Goal: Task Accomplishment & Management: Manage account settings

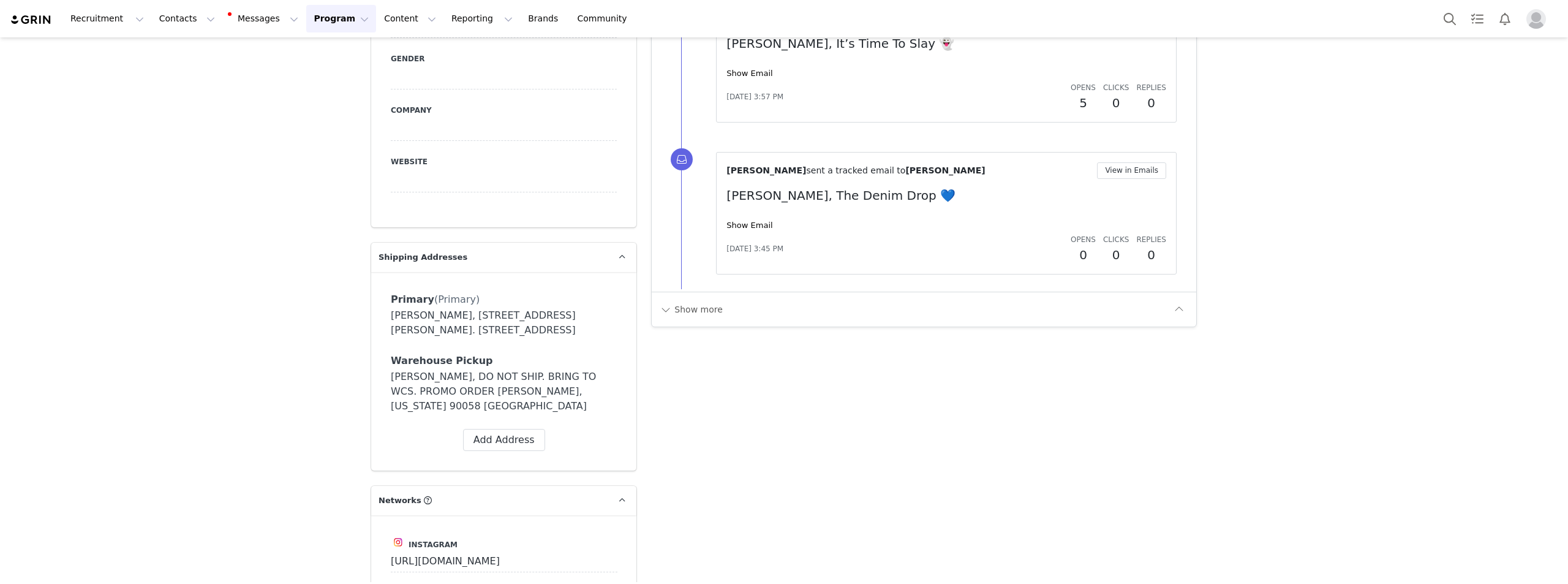
scroll to position [2832, 0]
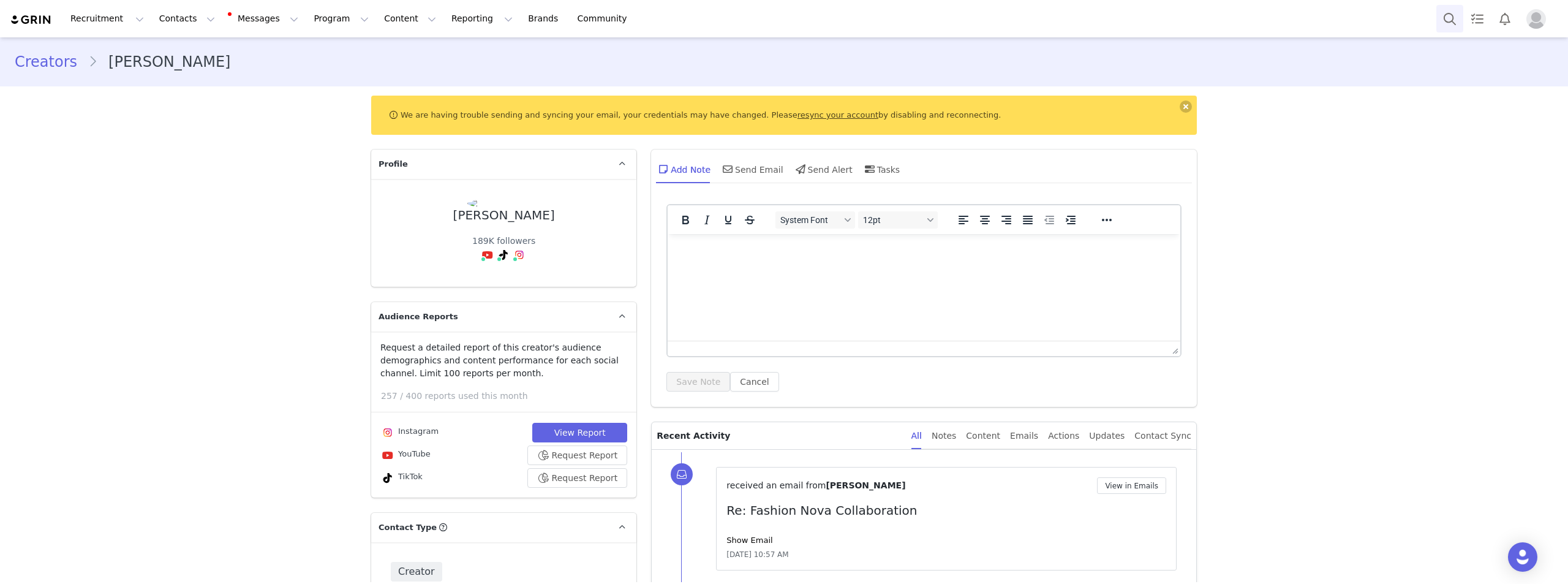
scroll to position [3369, 0]
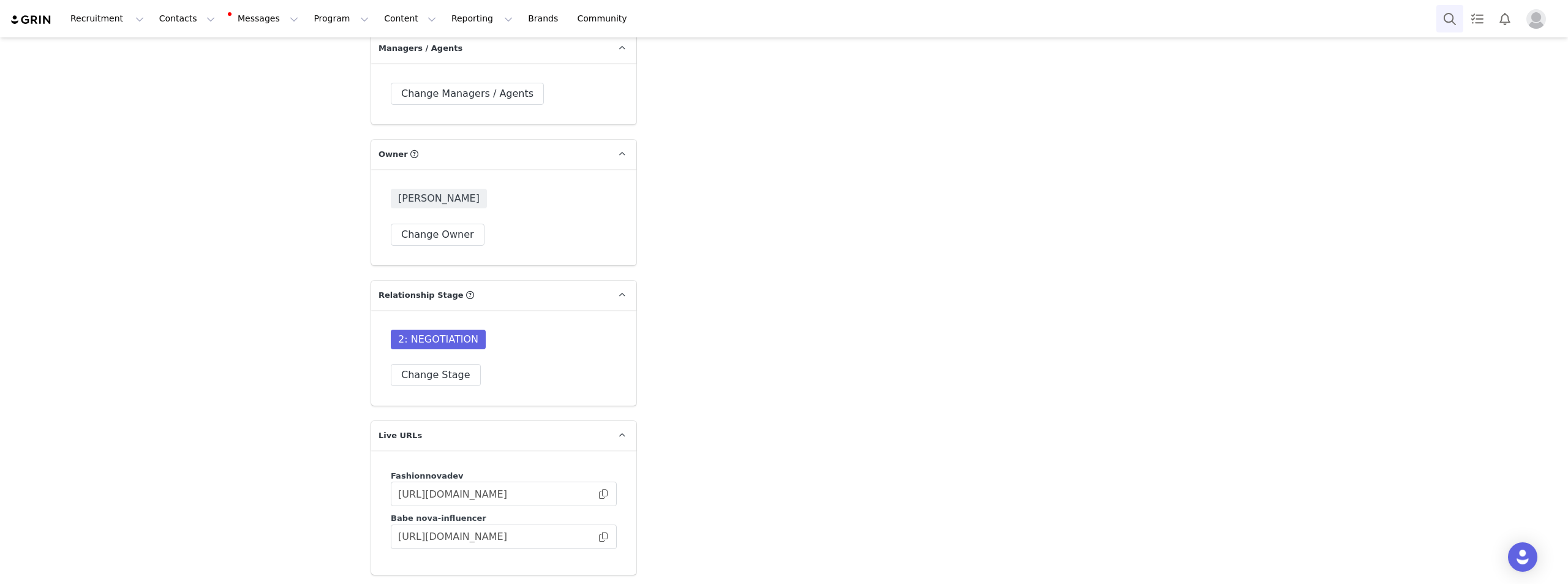
click at [1454, 19] on button "Search" at bounding box center [1449, 19] width 27 height 27
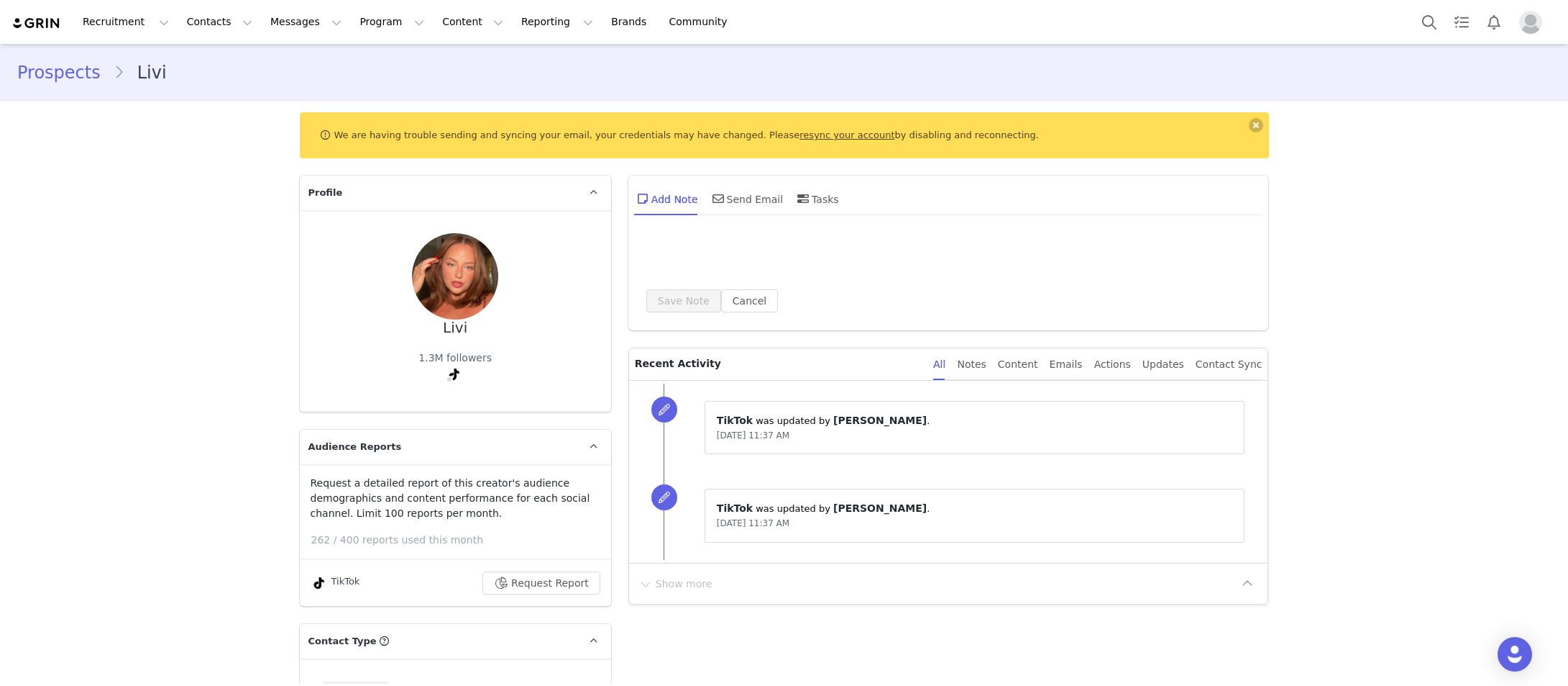
type input "+1 ([GEOGRAPHIC_DATA])"
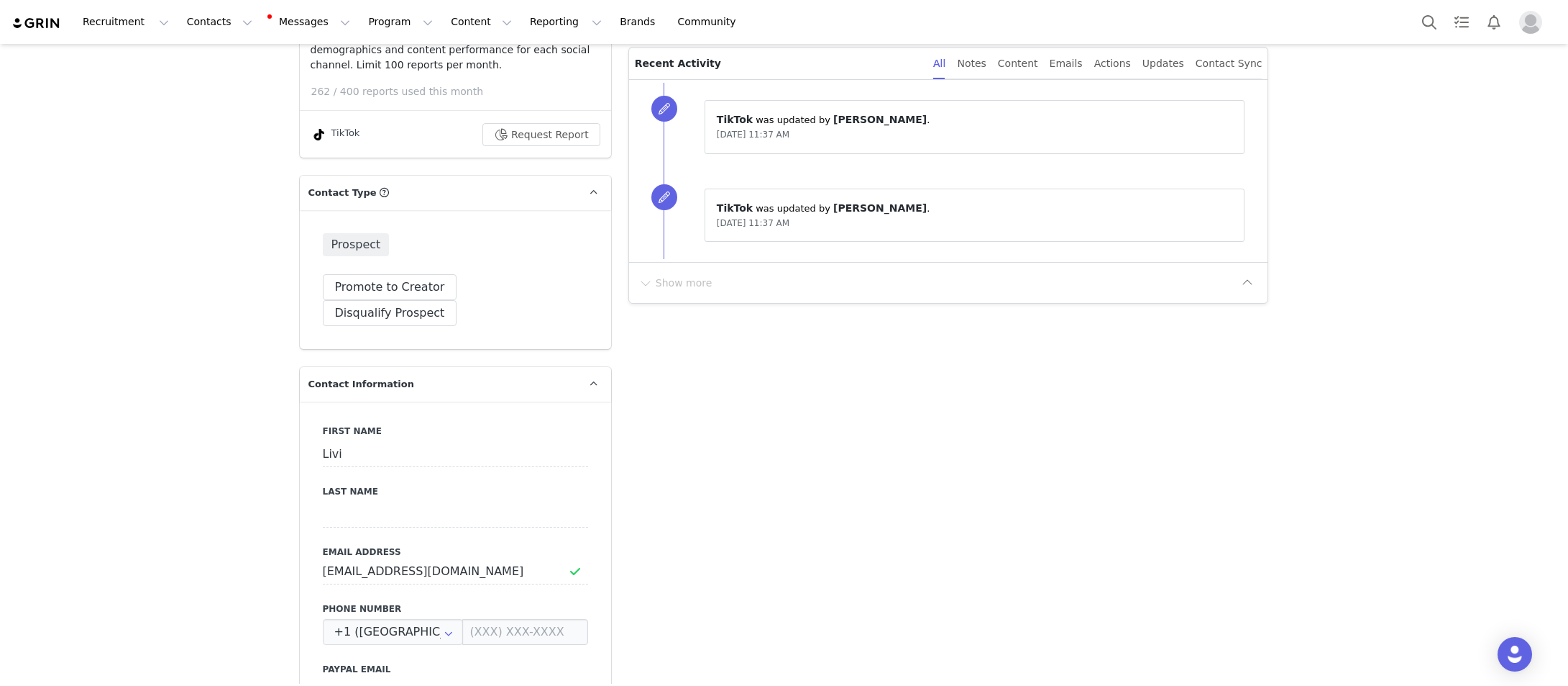
scroll to position [575, 0]
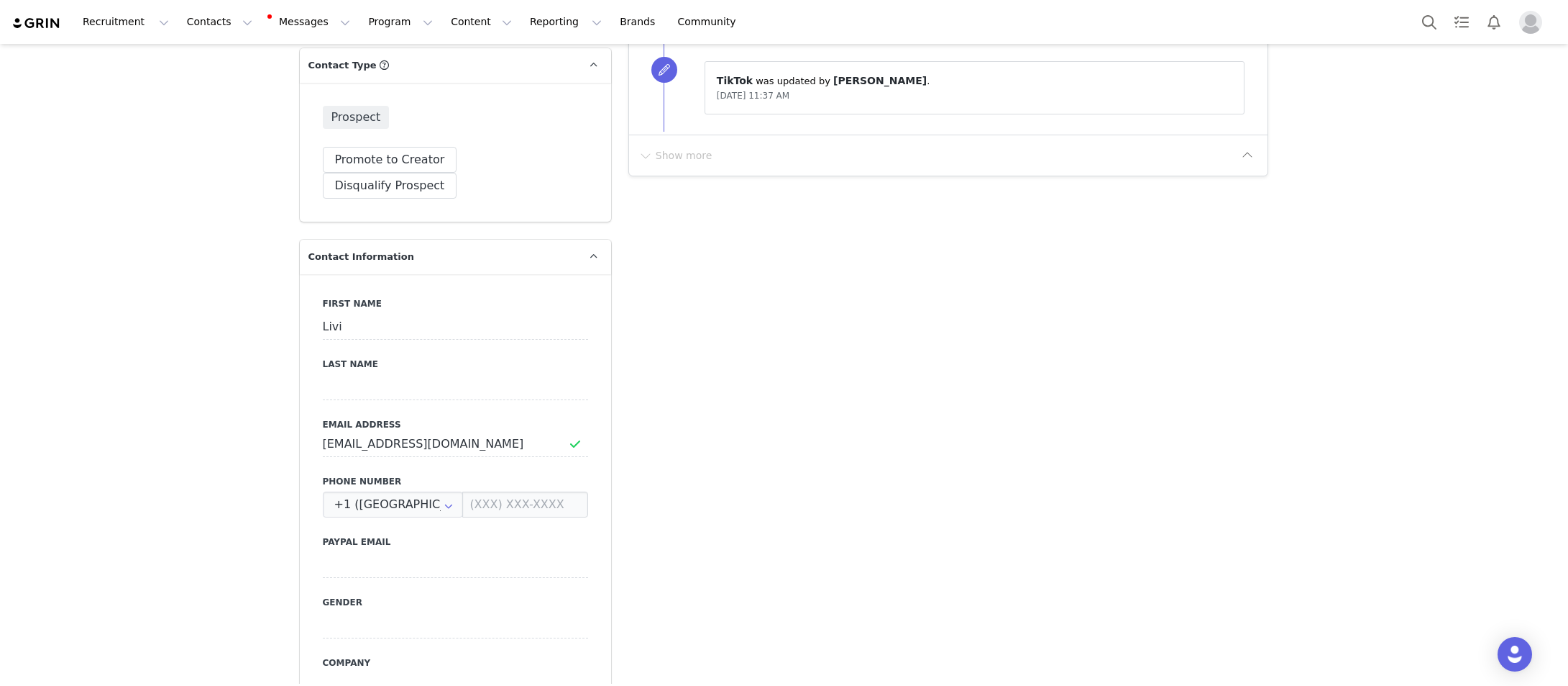
click at [416, 172] on div "Prospect Promote to Creator Disqualify this Prospect? Yes, disqualify Disqualif…" at bounding box center [455, 152] width 312 height 139
click at [413, 165] on button "Promote to Creator" at bounding box center [389, 160] width 134 height 26
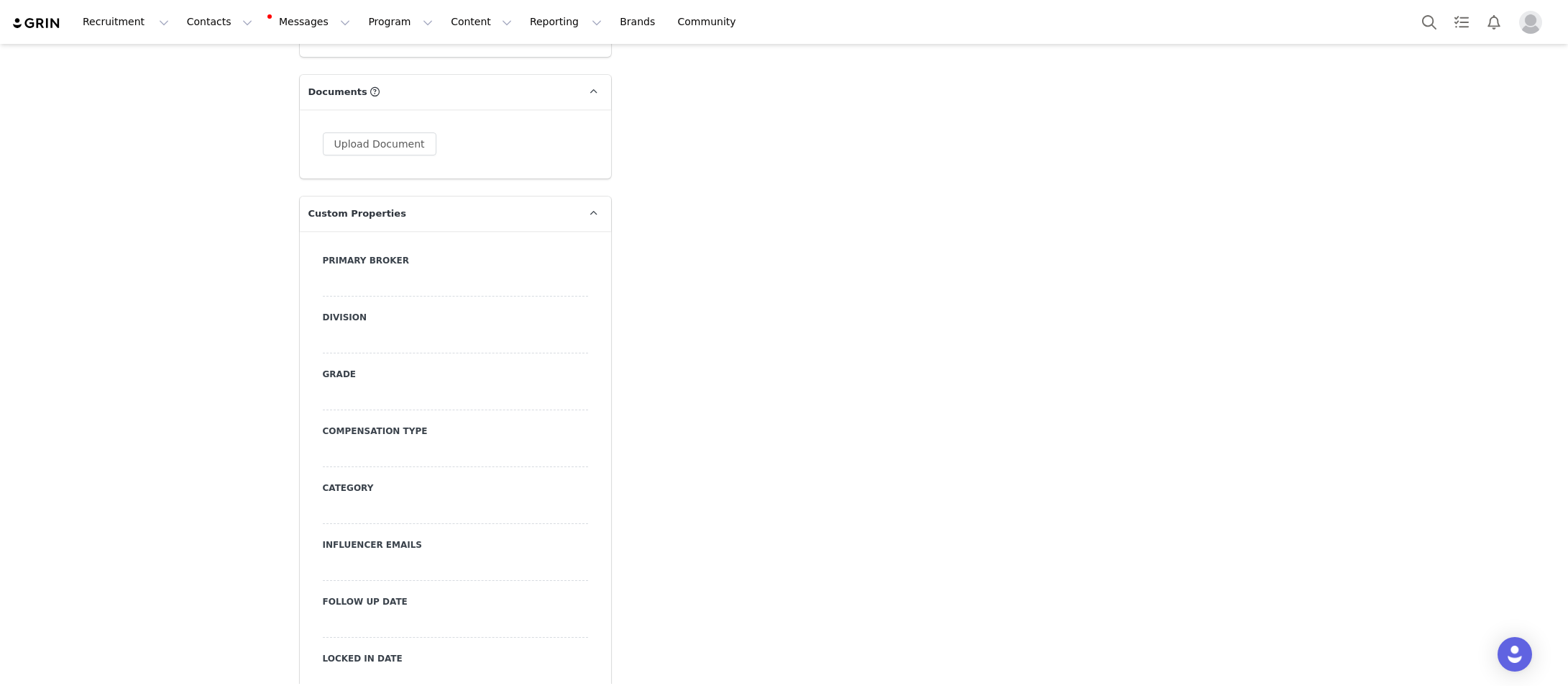
scroll to position [1583, 0]
click at [366, 143] on div "Primary Broker" at bounding box center [455, 164] width 265 height 42
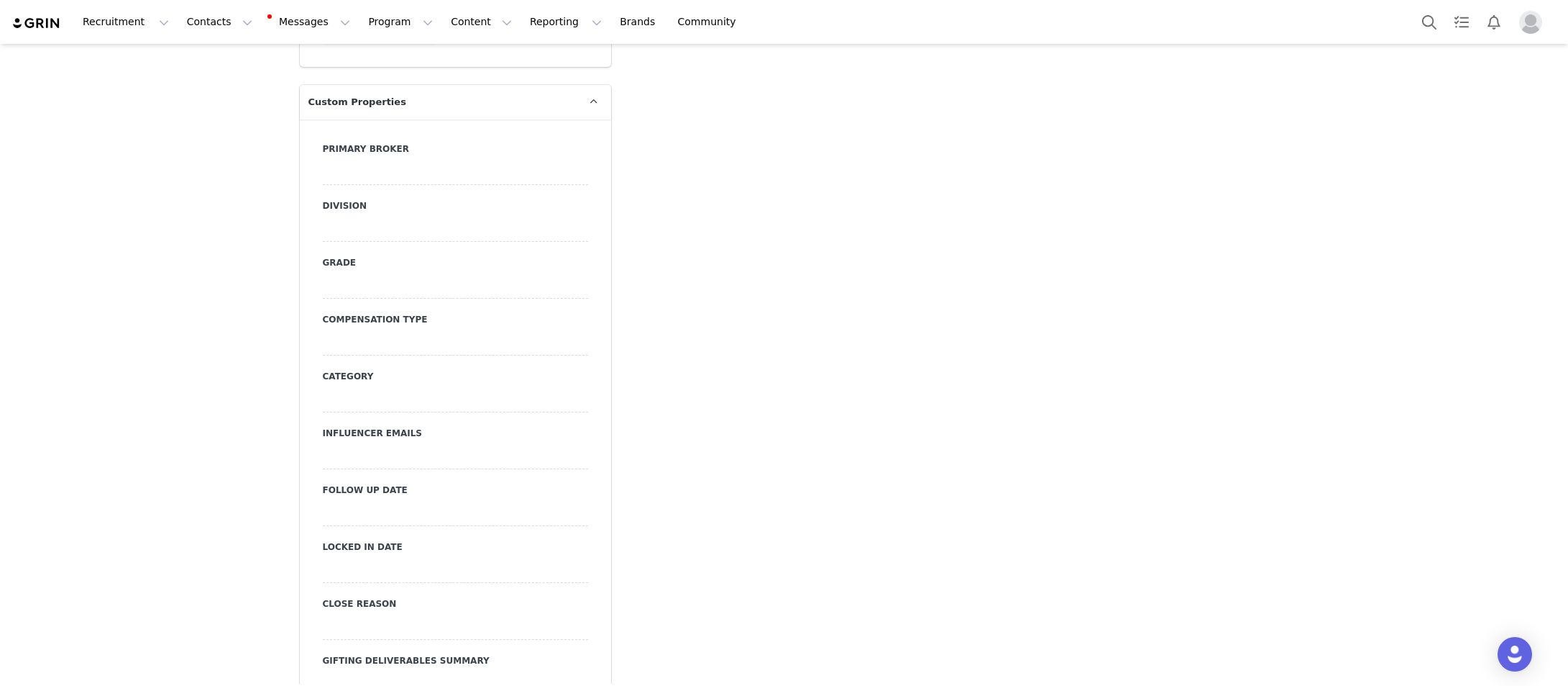
click at [367, 159] on div at bounding box center [455, 172] width 265 height 26
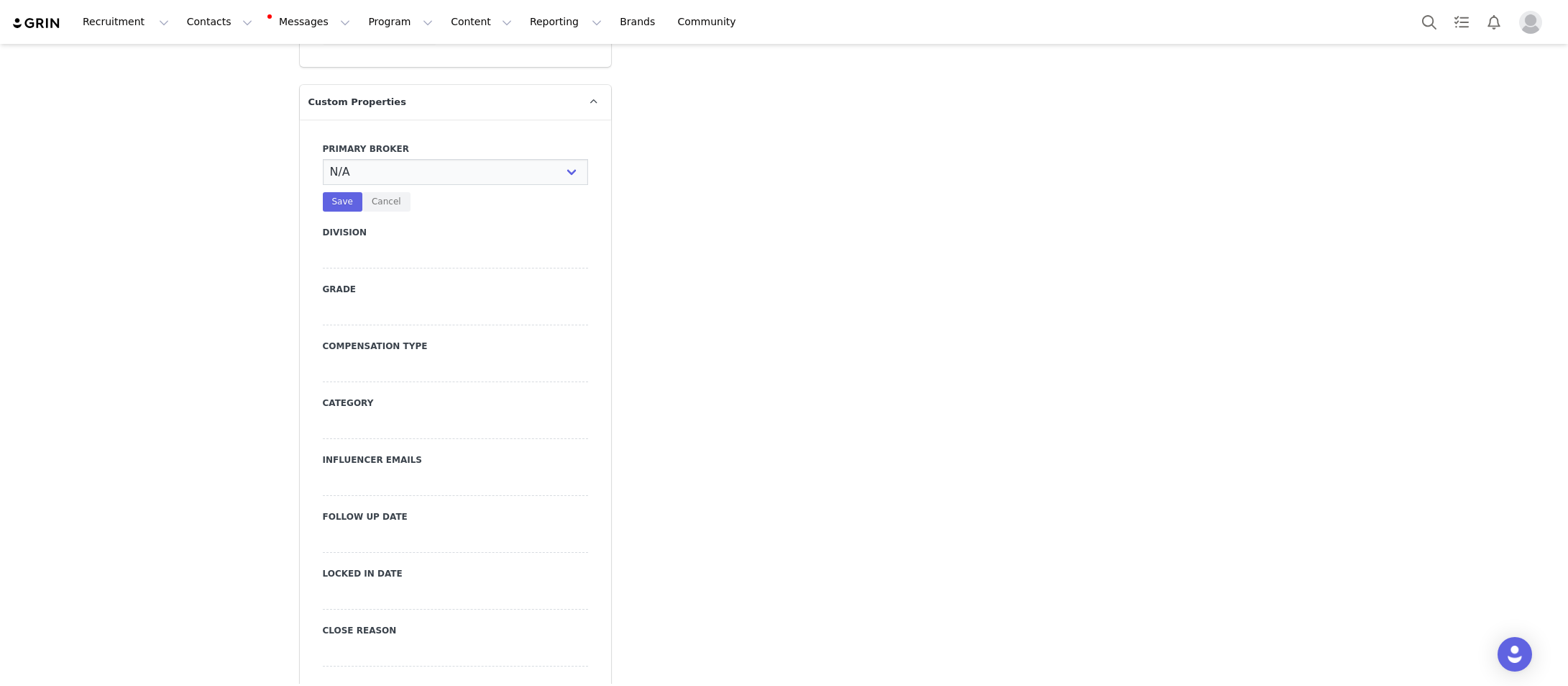
click at [367, 159] on select "N/A Erin Stephanie Jasmine Hedy Bre Evelyn Pacey Jonny Alex Ashley Mike Chabely…" at bounding box center [455, 172] width 265 height 26
select select "[PERSON_NAME]"
click at [323, 159] on select "N/A Erin Stephanie Jasmine Hedy Bre Evelyn Pacey Jonny Alex Ashley Mike Chabely…" at bounding box center [455, 172] width 265 height 26
click at [346, 192] on button "Save" at bounding box center [342, 201] width 40 height 19
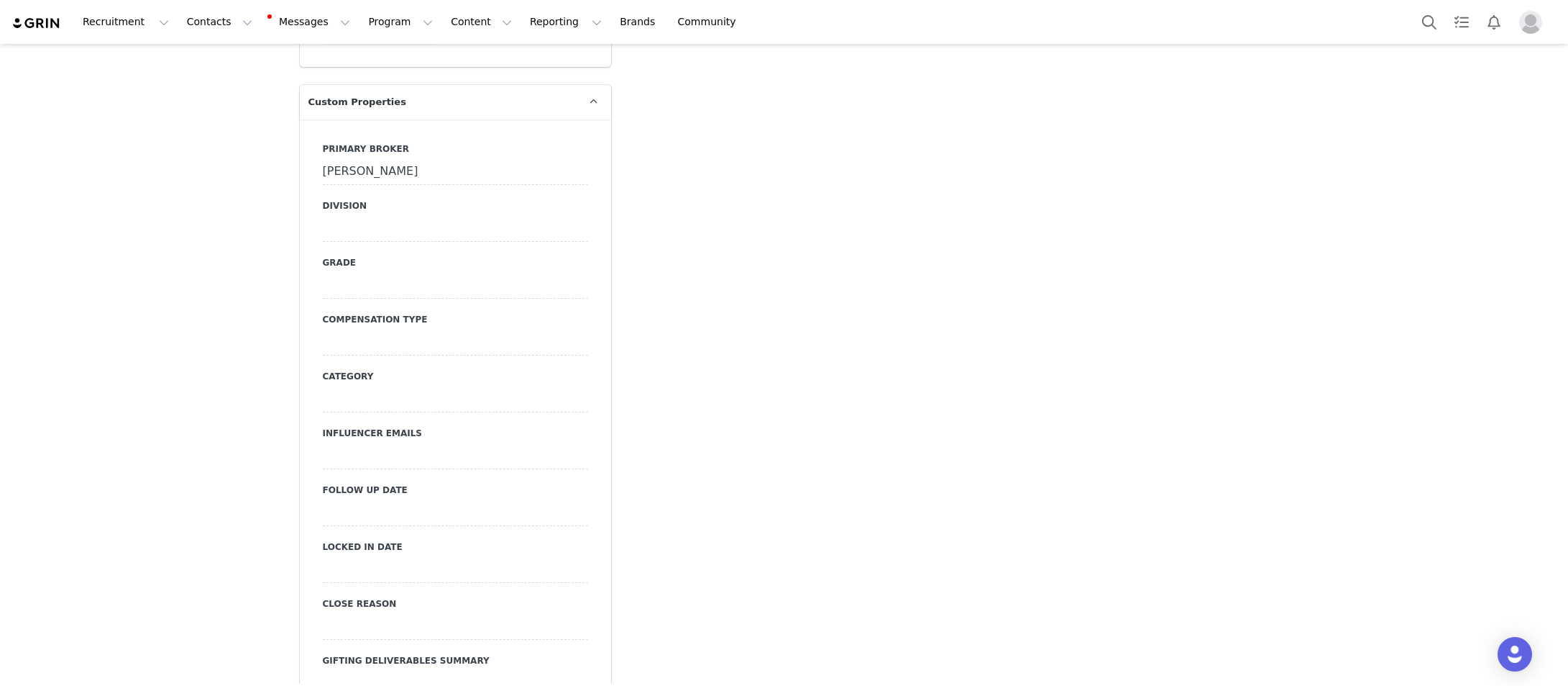
click at [351, 215] on div at bounding box center [455, 228] width 265 height 26
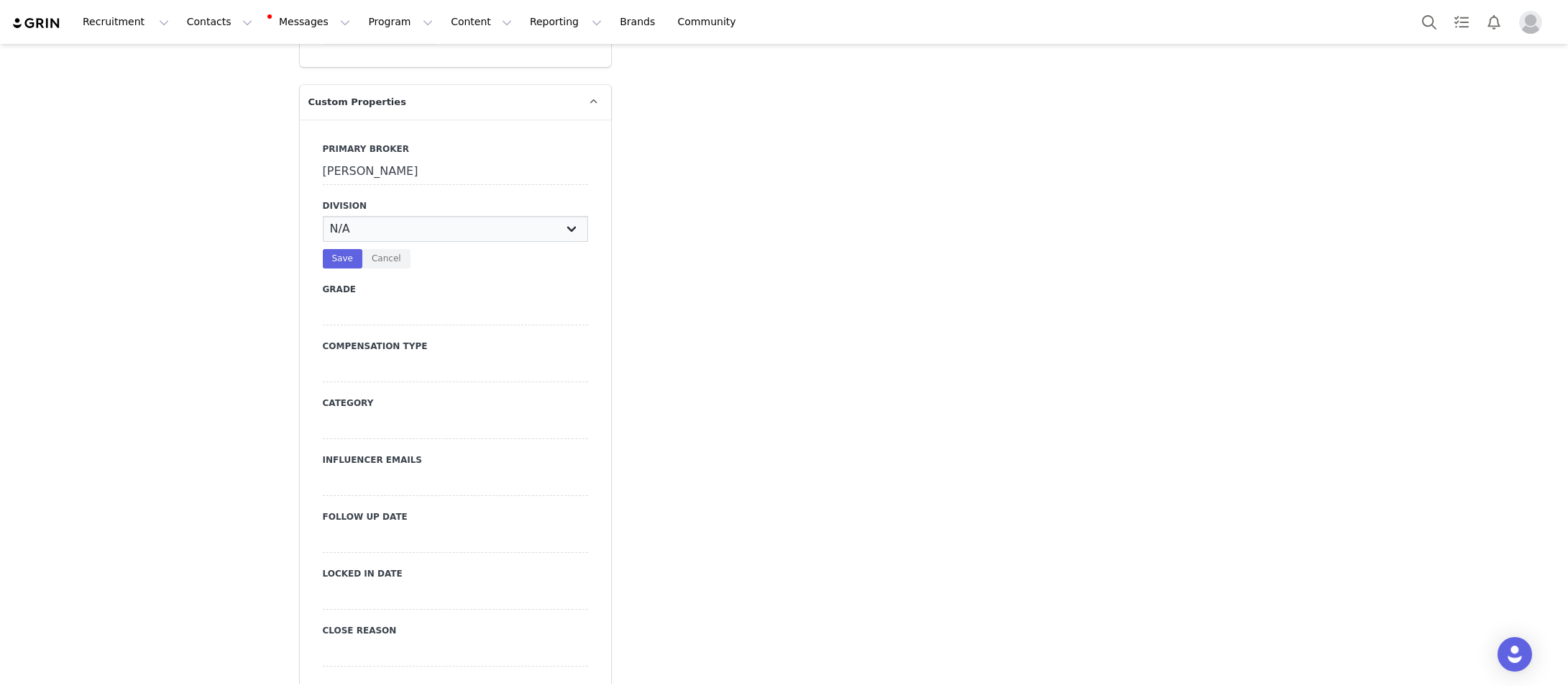
click at [353, 215] on select "N/A NOVA BEAUTY Womens Curve Mens Promo Nova Kids Maven Beauty Bombshell" at bounding box center [455, 228] width 265 height 26
select select "Curve"
click at [323, 215] on select "N/A NOVA BEAUTY Womens Curve Mens Promo Nova Kids Maven Beauty Bombshell" at bounding box center [455, 228] width 265 height 26
click at [338, 249] on button "Save" at bounding box center [342, 259] width 40 height 19
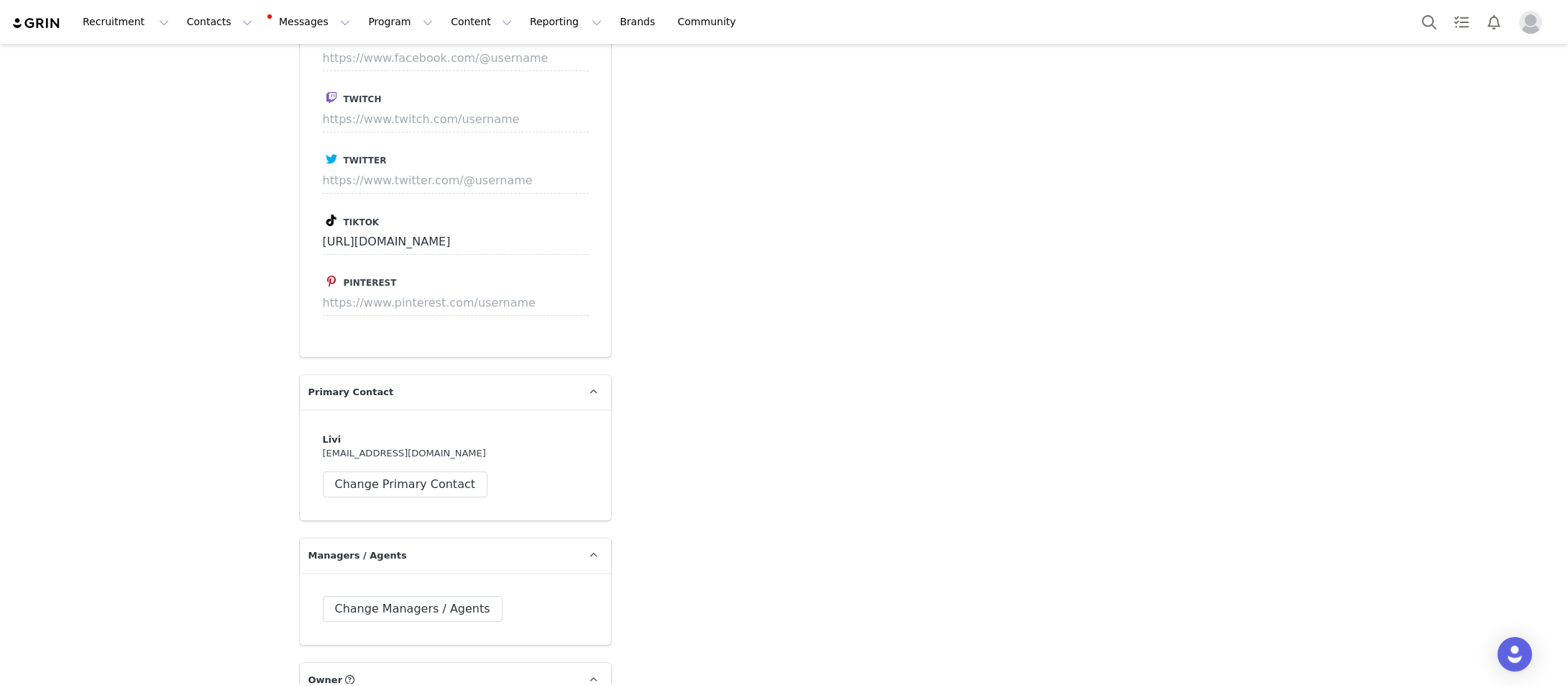
scroll to position [3166, 0]
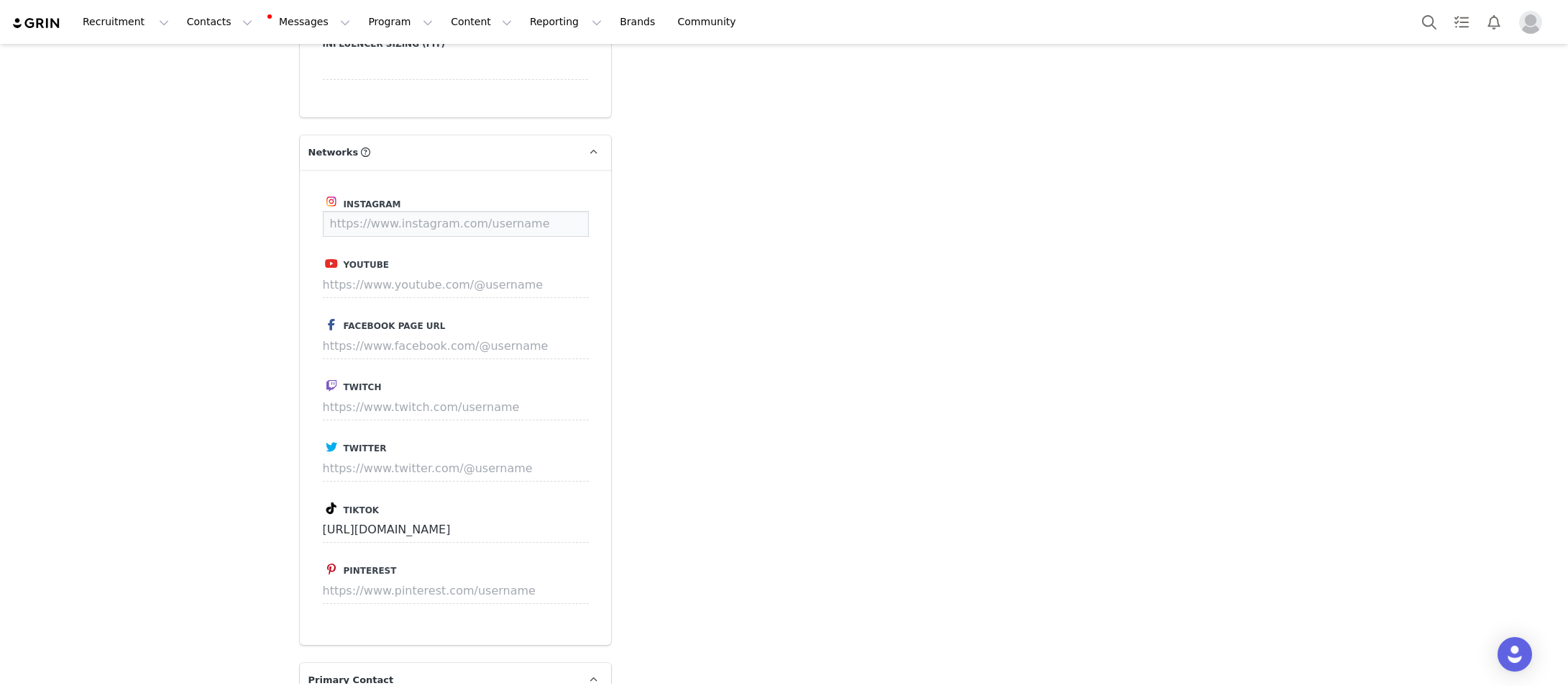
click at [361, 211] on input at bounding box center [455, 224] width 266 height 26
paste input "https://www.instagram.com/sheislivi/"
drag, startPoint x: 595, startPoint y: 189, endPoint x: 543, endPoint y: 193, distance: 52.2
click at [593, 189] on div "Instagram https://www.instagram.com/sheislivi/ Save Youtube Facebook Page URL T…" at bounding box center [455, 407] width 312 height 475
click at [543, 211] on button "Save" at bounding box center [562, 224] width 52 height 26
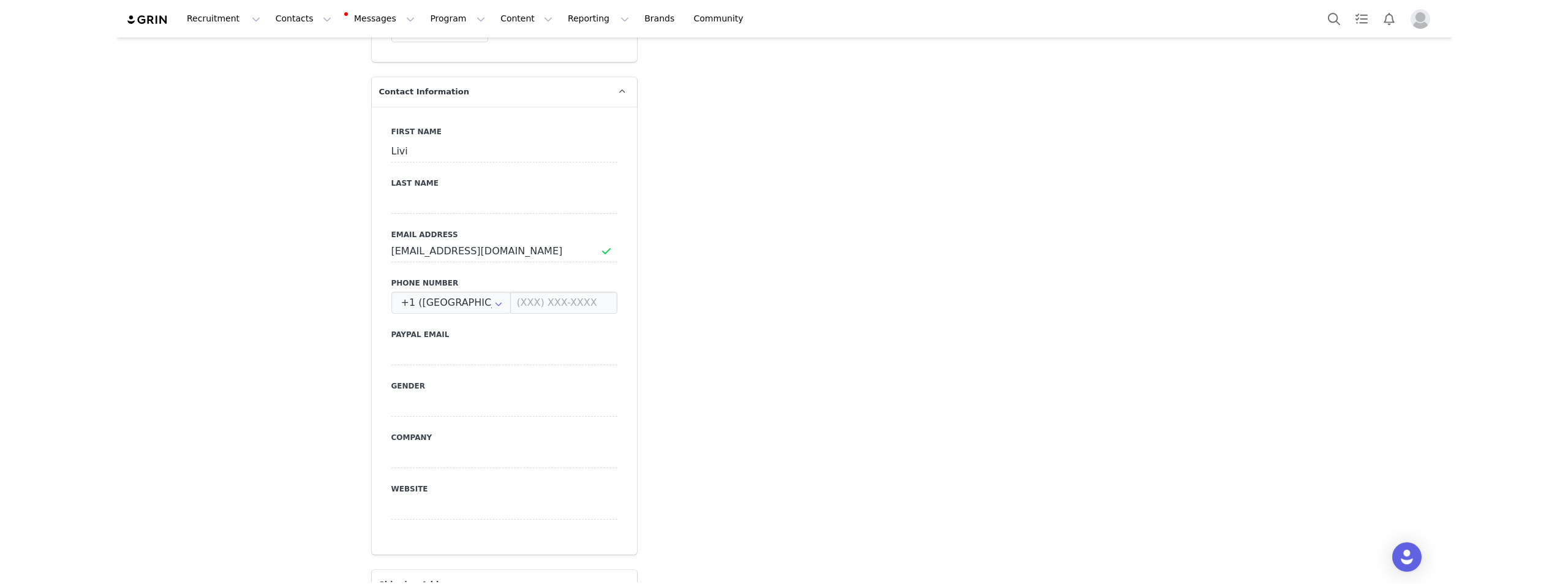
scroll to position [613, 0]
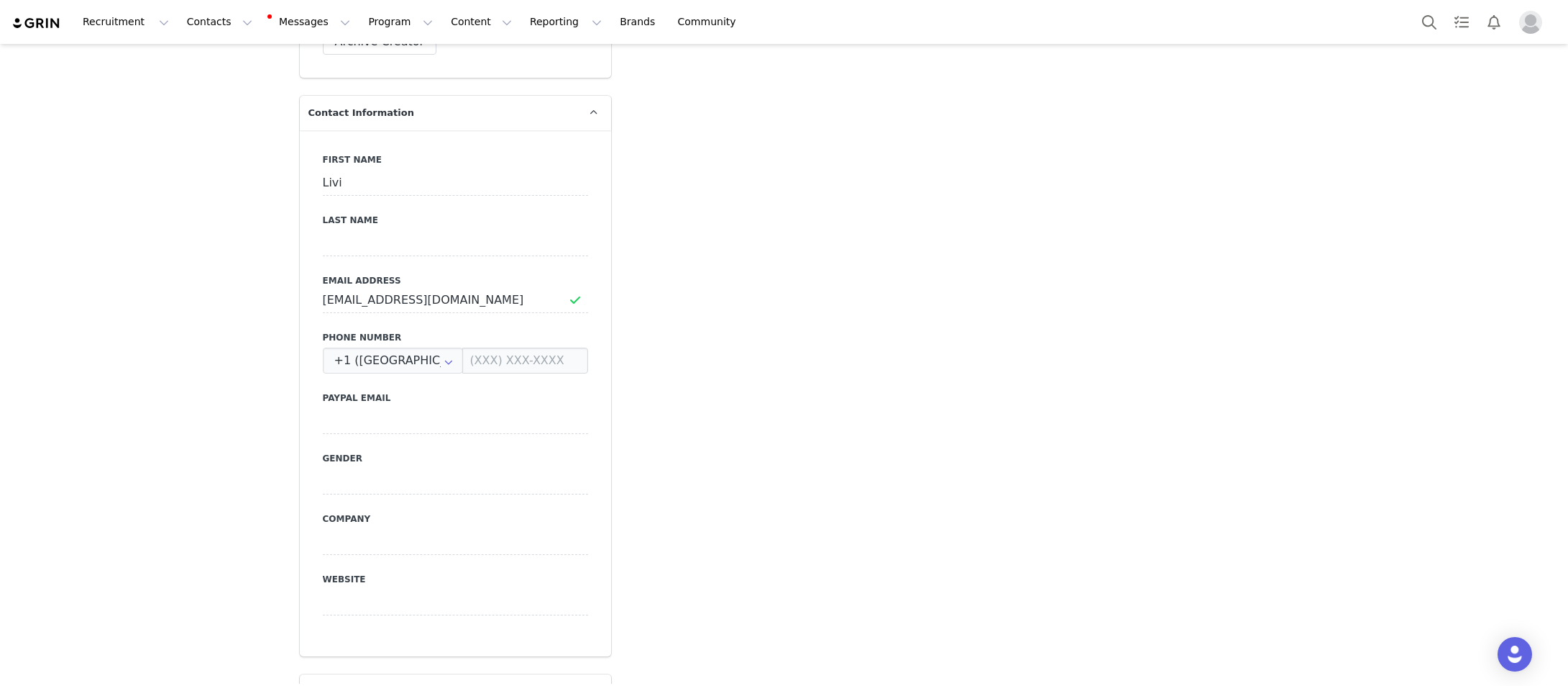
type input "https://www.instagram.com/sheislivi"
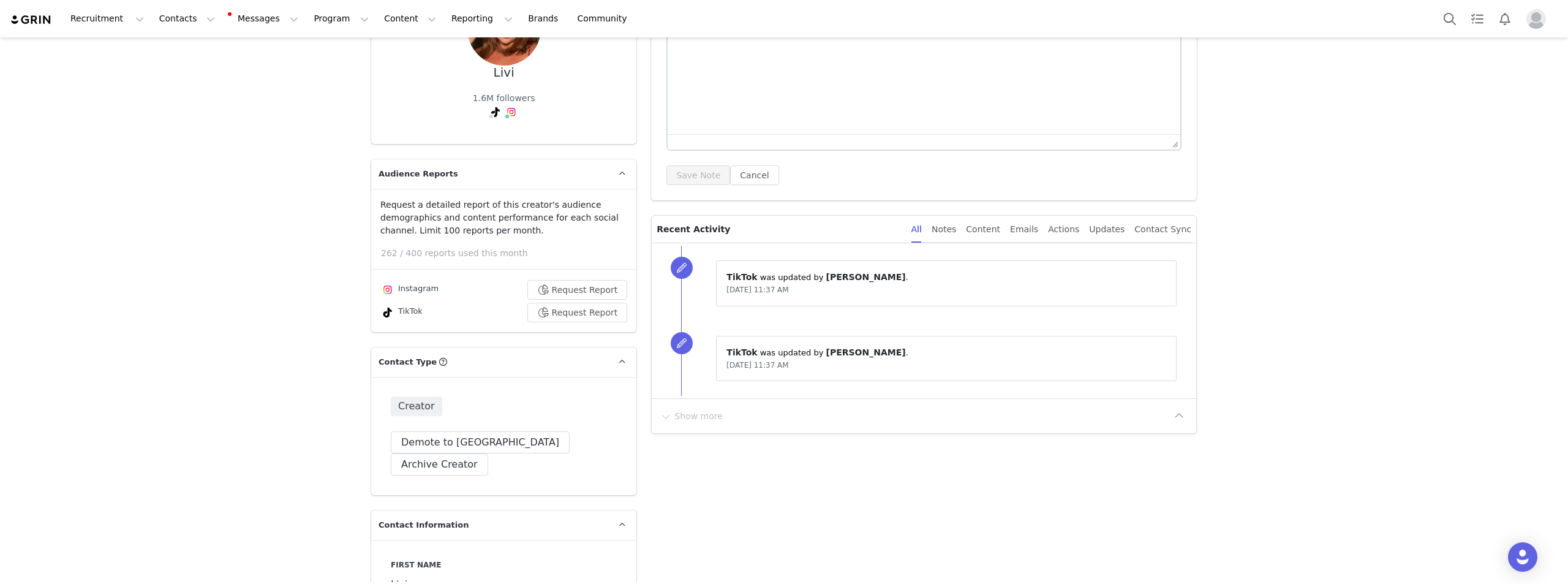
scroll to position [0, 0]
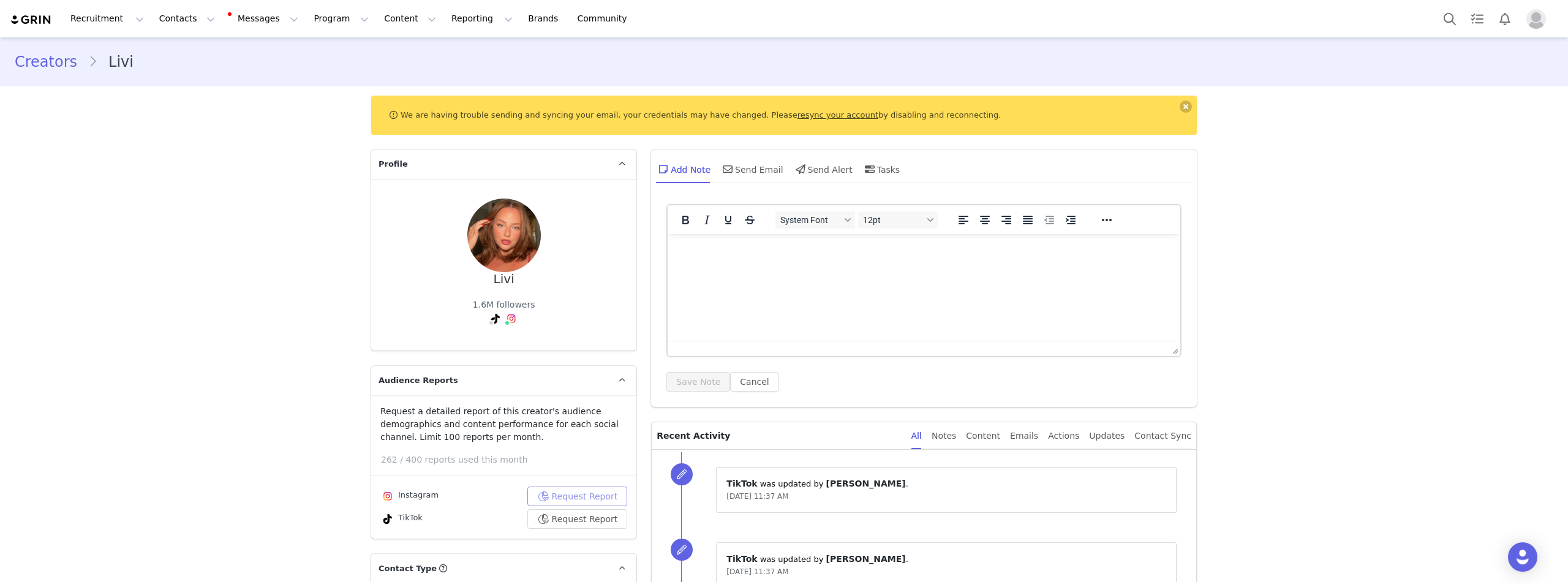
click at [575, 503] on button "Request Report" at bounding box center [578, 496] width 101 height 19
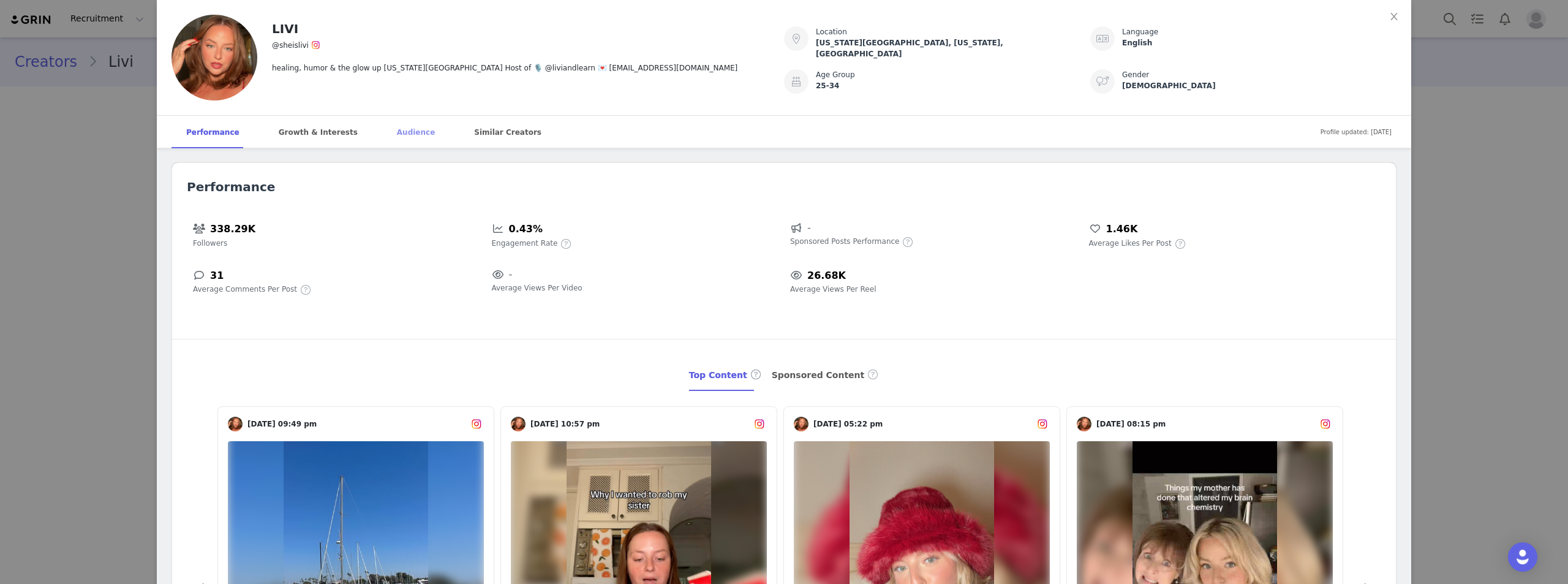
click at [399, 130] on div "Audience" at bounding box center [416, 132] width 68 height 33
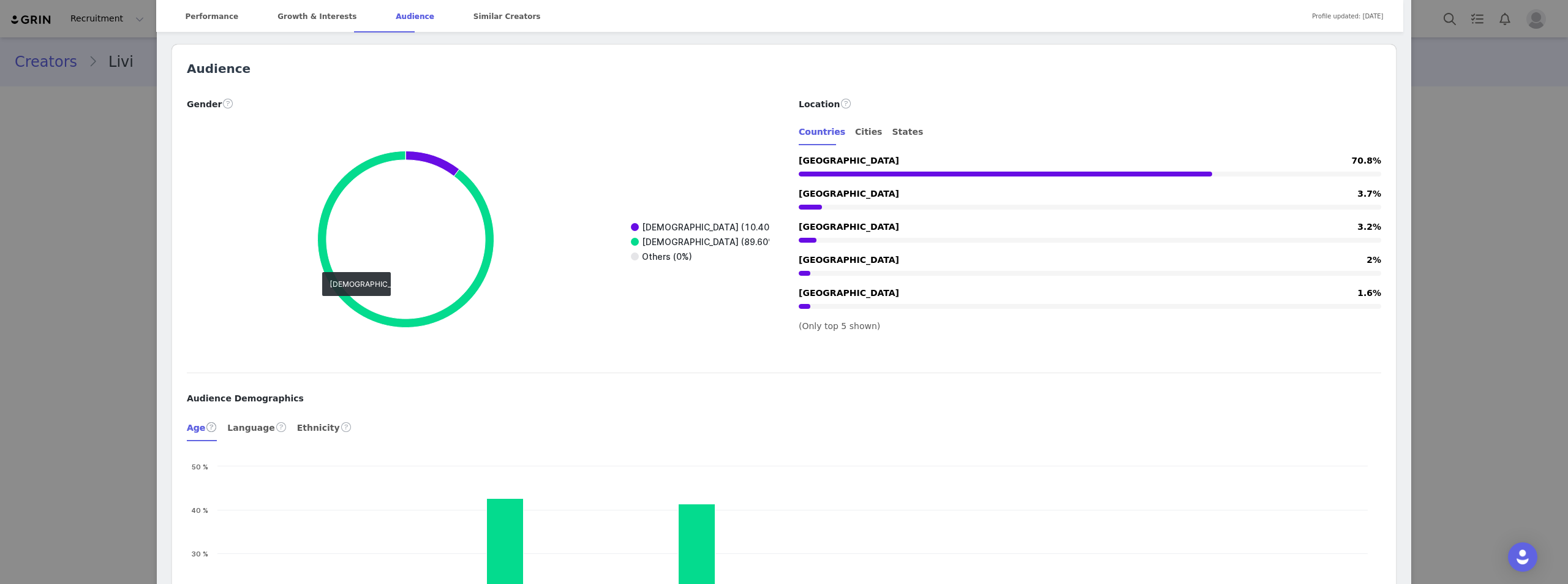
click at [1336, 332] on div "LIVI @sheislivi healing, humor & the glow up new york city Host of 🎙️ @liviandl…" at bounding box center [784, 292] width 1568 height 584
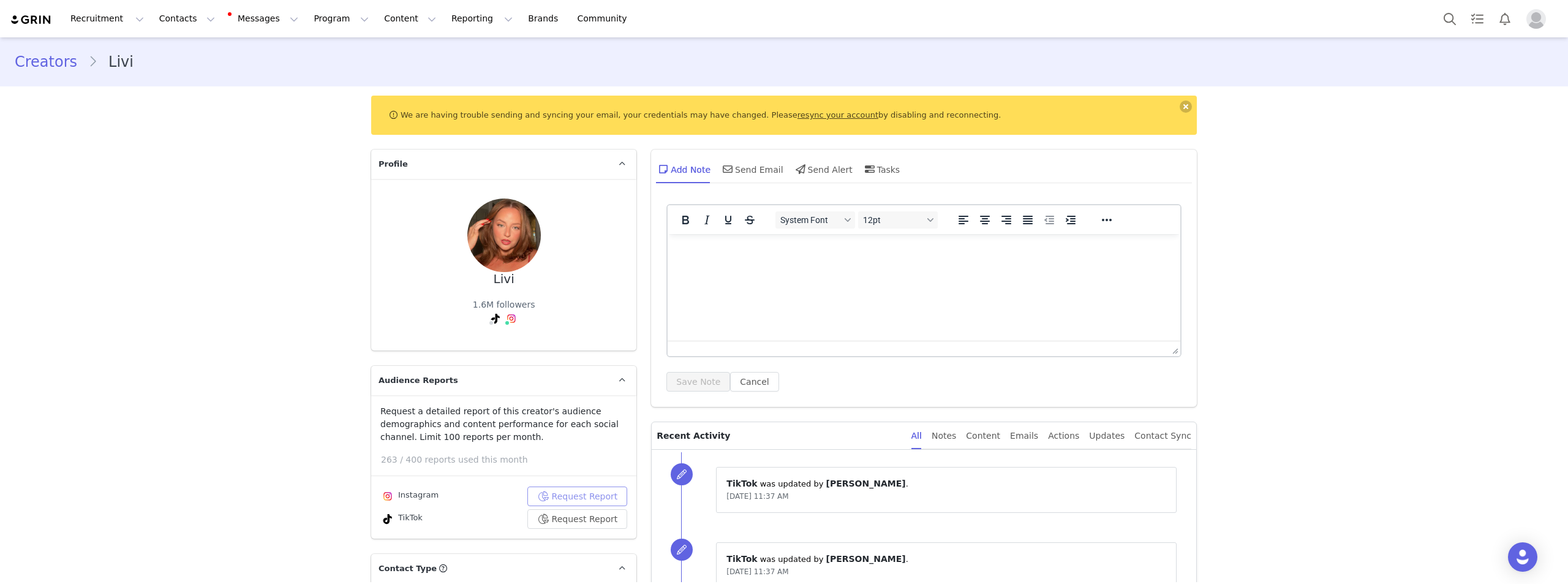
scroll to position [0, 0]
click at [547, 518] on button "Request Report" at bounding box center [578, 519] width 101 height 19
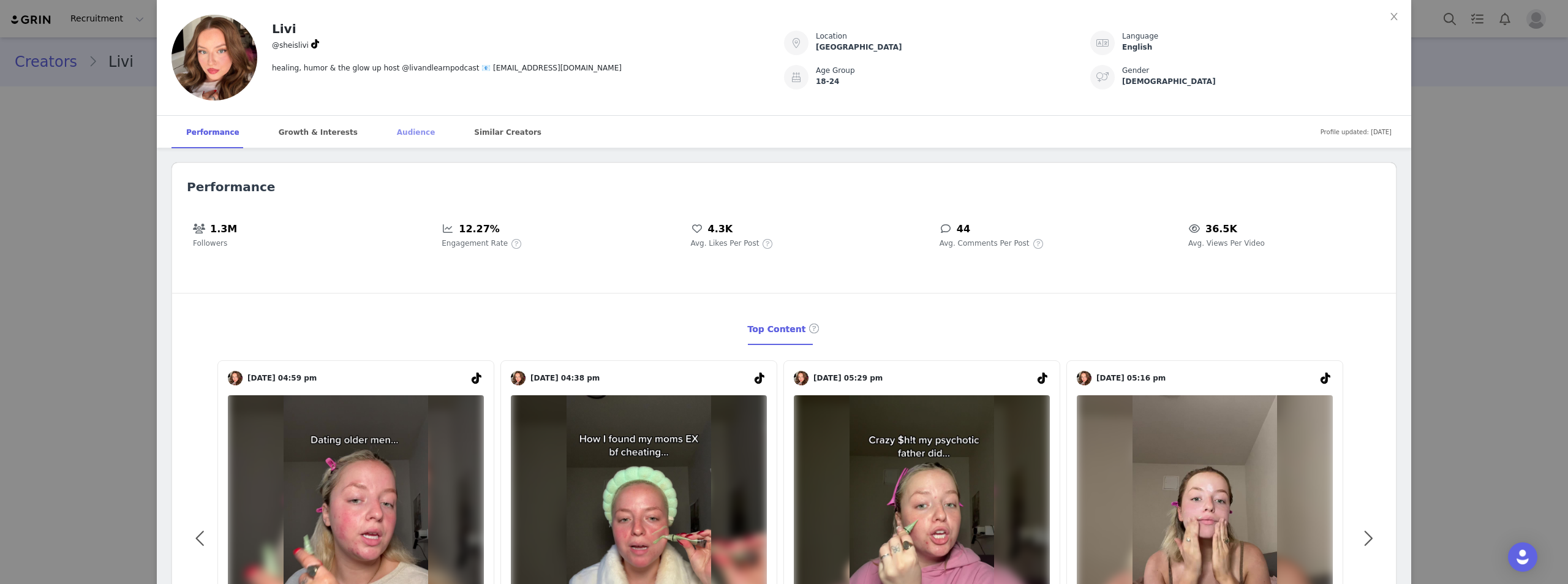
click at [382, 140] on div "Audience" at bounding box center [416, 132] width 68 height 33
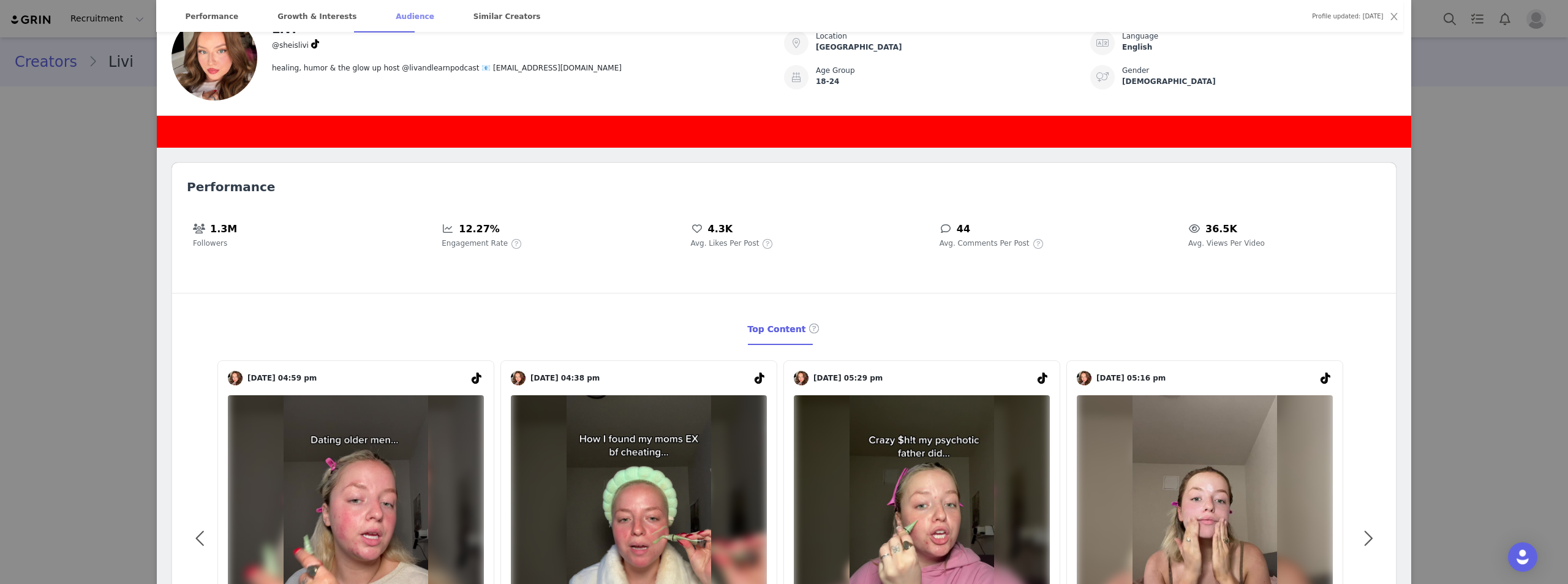
scroll to position [1096, 0]
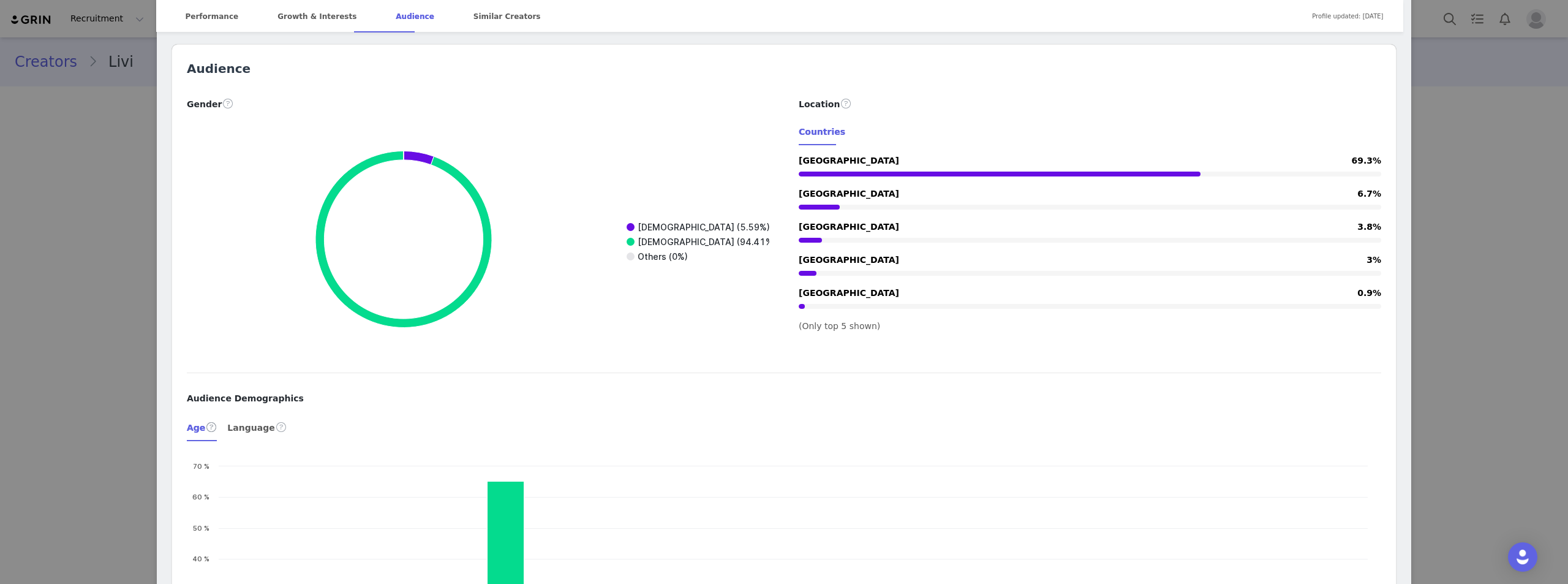
click at [1336, 172] on div "Livi @sheislivi healing, humor & the glow up host @livandlearnpodcast 📧 sheisli…" at bounding box center [784, 292] width 1568 height 584
